Goal: Transaction & Acquisition: Subscribe to service/newsletter

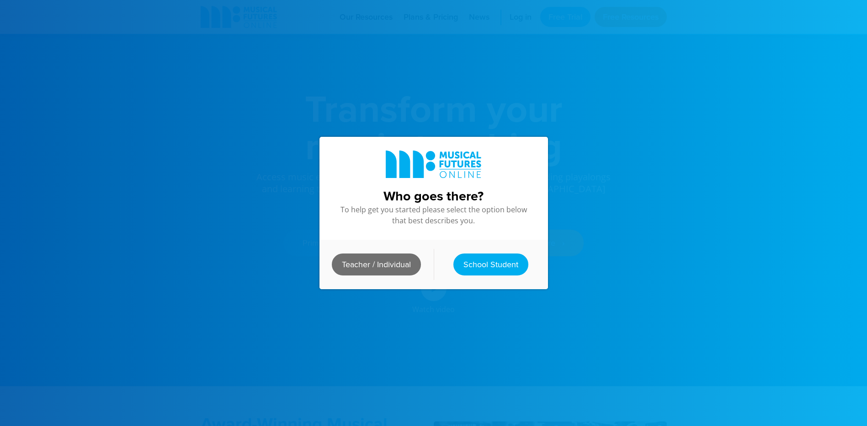
click at [401, 261] on link "Teacher / Individual" at bounding box center [376, 264] width 89 height 22
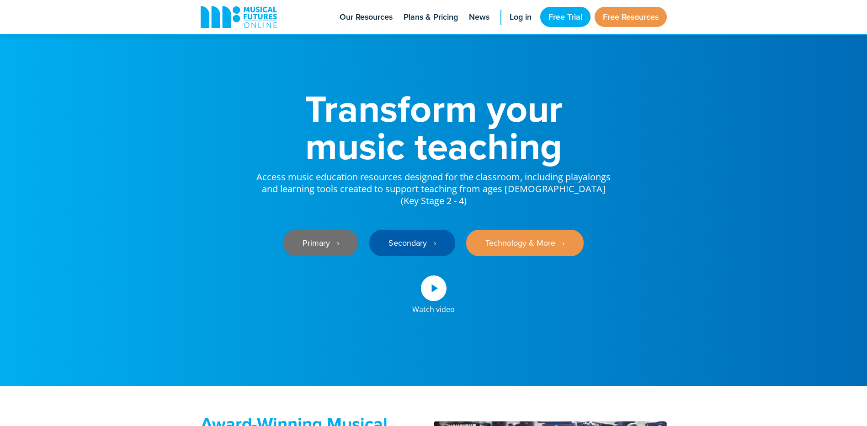
click at [320, 229] on link "Primary ‎‏‏‎ ‎ ›" at bounding box center [320, 242] width 75 height 27
click at [437, 282] on icon at bounding box center [434, 288] width 26 height 26
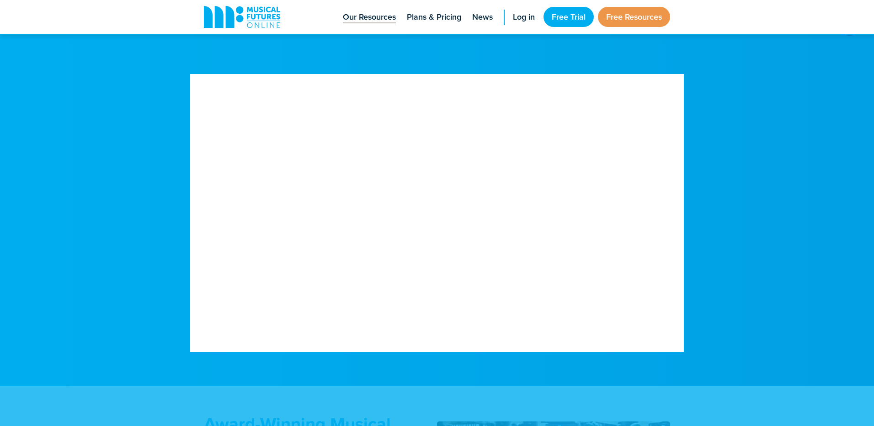
click at [372, 17] on span "Our Resources" at bounding box center [369, 17] width 53 height 12
